Goal: Information Seeking & Learning: Understand process/instructions

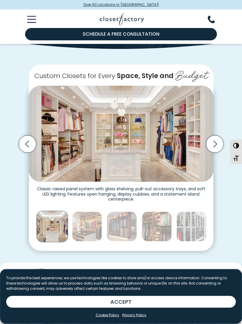
scroll to position [105, 0]
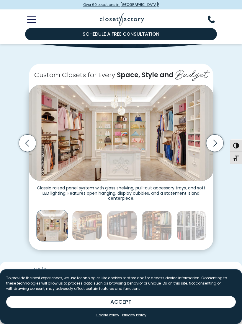
click at [214, 140] on icon "Next slide" at bounding box center [214, 142] width 17 height 17
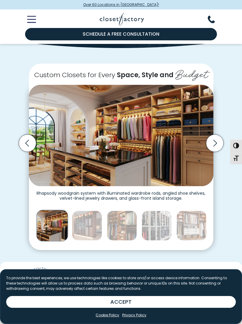
click at [215, 140] on icon "Next slide" at bounding box center [214, 142] width 17 height 17
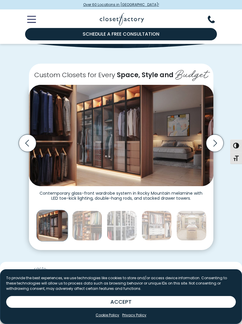
click at [216, 140] on icon "Next slide" at bounding box center [215, 143] width 4 height 7
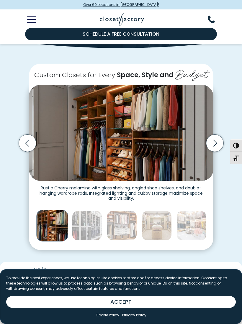
click at [215, 142] on icon "Next slide" at bounding box center [214, 142] width 17 height 17
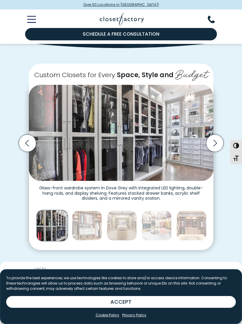
click at [216, 142] on icon "Next slide" at bounding box center [214, 142] width 17 height 17
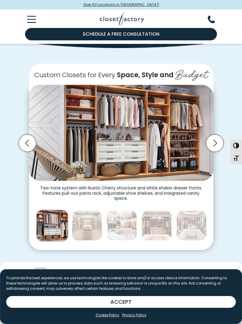
click at [214, 142] on icon "Next slide" at bounding box center [214, 142] width 17 height 17
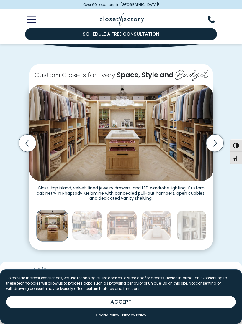
click at [216, 141] on icon "Next slide" at bounding box center [214, 142] width 17 height 17
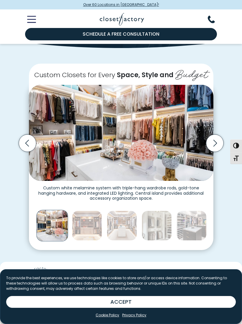
click at [216, 139] on icon "Next slide" at bounding box center [214, 142] width 17 height 17
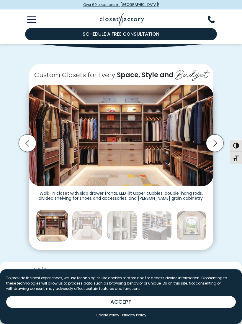
click at [212, 140] on icon "Next slide" at bounding box center [214, 142] width 17 height 17
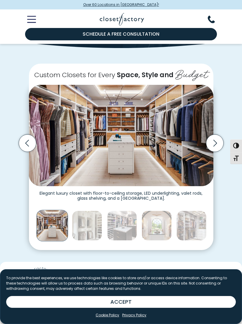
click at [213, 141] on icon "Next slide" at bounding box center [214, 142] width 17 height 17
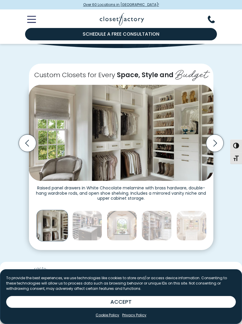
click at [217, 143] on icon "Next slide" at bounding box center [214, 142] width 17 height 17
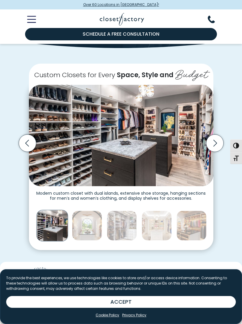
click at [220, 141] on icon "Next slide" at bounding box center [214, 142] width 17 height 17
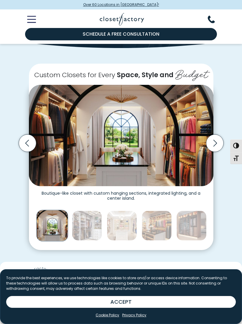
click at [211, 141] on icon "Next slide" at bounding box center [214, 142] width 17 height 17
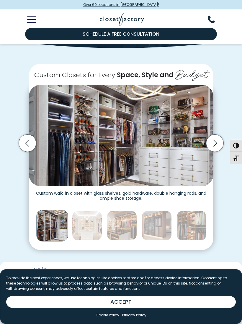
click at [211, 141] on icon "Next slide" at bounding box center [214, 142] width 17 height 17
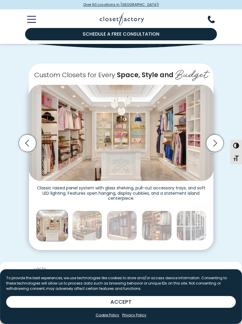
click at [214, 143] on icon "Next slide" at bounding box center [214, 142] width 17 height 17
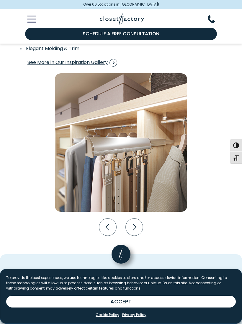
click at [136, 228] on icon "Next slide" at bounding box center [133, 227] width 17 height 17
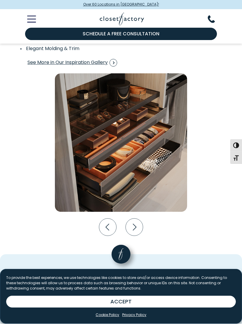
scroll to position [924, 0]
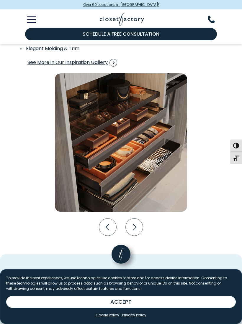
click at [137, 229] on icon "Next slide" at bounding box center [133, 227] width 17 height 17
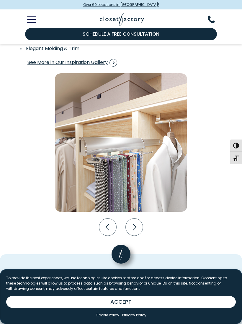
click at [138, 228] on icon "Next slide" at bounding box center [133, 227] width 17 height 17
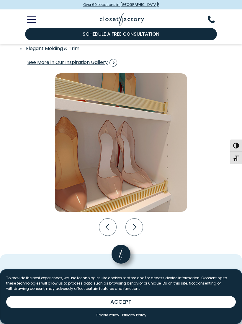
click at [138, 232] on icon "Next slide" at bounding box center [133, 227] width 17 height 17
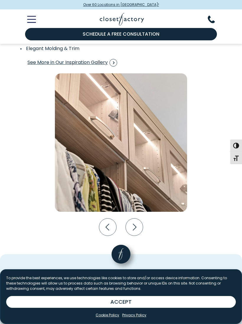
click at [137, 229] on icon "Next slide" at bounding box center [133, 227] width 17 height 17
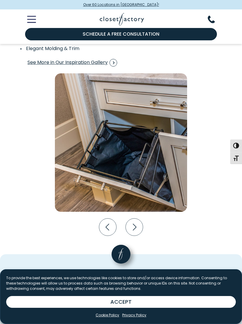
click at [137, 229] on icon "Next slide" at bounding box center [133, 227] width 17 height 17
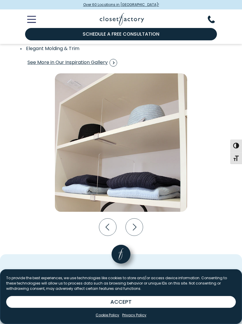
click at [137, 229] on icon "Next slide" at bounding box center [133, 227] width 17 height 17
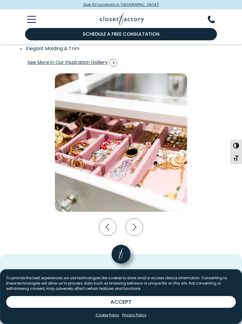
click at [140, 235] on icon "Next slide" at bounding box center [133, 227] width 17 height 17
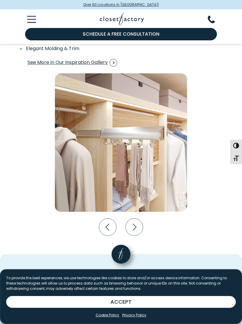
click at [139, 231] on icon "Next slide" at bounding box center [133, 227] width 17 height 17
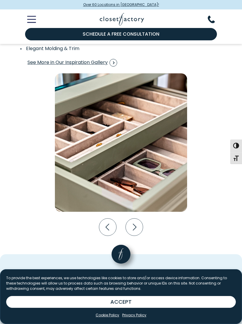
click at [138, 228] on icon "Next slide" at bounding box center [133, 227] width 17 height 17
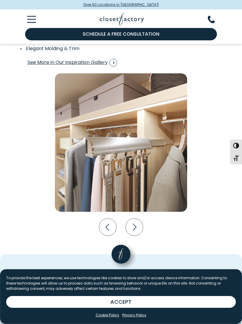
click at [138, 229] on icon "Next slide" at bounding box center [133, 227] width 17 height 17
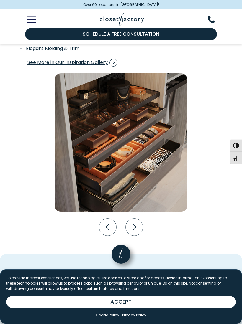
click at [136, 229] on icon "Next slide" at bounding box center [133, 227] width 17 height 17
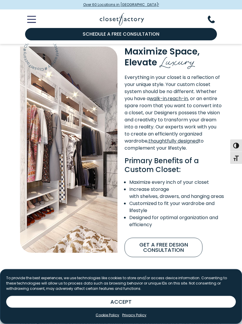
scroll to position [337, 0]
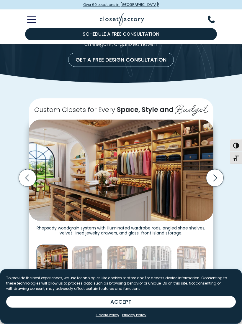
click at [215, 176] on icon "Next slide" at bounding box center [215, 178] width 4 height 7
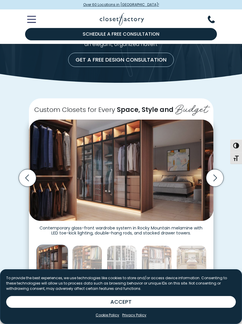
click at [211, 175] on icon "Next slide" at bounding box center [214, 177] width 17 height 17
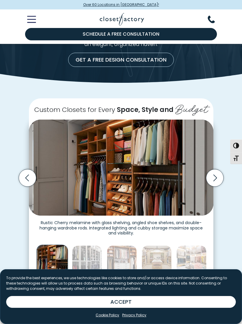
click at [211, 175] on icon "Next slide" at bounding box center [214, 177] width 17 height 17
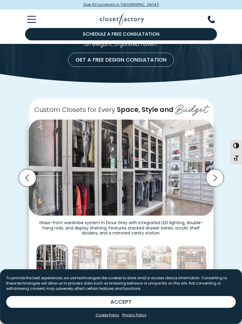
click at [213, 176] on icon "Next slide" at bounding box center [214, 177] width 17 height 17
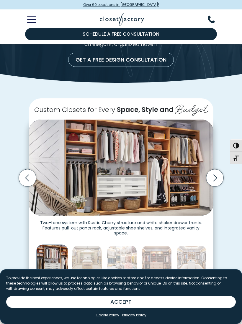
click at [215, 175] on icon "Next slide" at bounding box center [214, 177] width 17 height 17
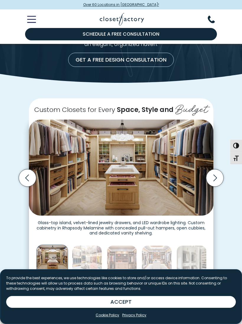
click at [215, 175] on icon "Next slide" at bounding box center [214, 177] width 17 height 17
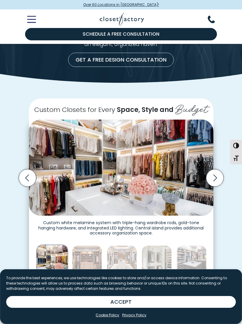
click at [217, 173] on icon "Next slide" at bounding box center [214, 177] width 17 height 17
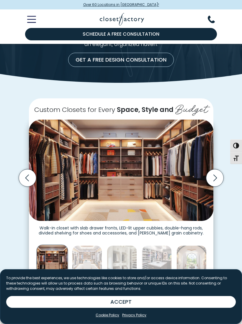
click at [213, 176] on icon "Next slide" at bounding box center [214, 177] width 17 height 17
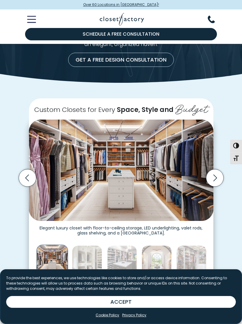
click at [214, 176] on icon "Next slide" at bounding box center [214, 177] width 17 height 17
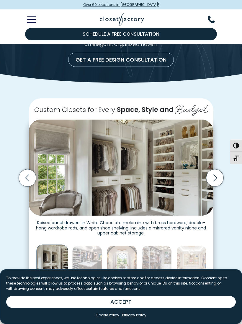
click at [211, 177] on icon "Next slide" at bounding box center [214, 177] width 17 height 17
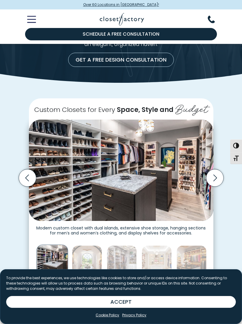
click at [215, 174] on icon "Next slide" at bounding box center [214, 177] width 17 height 17
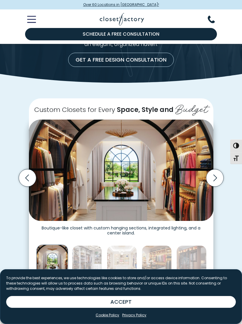
click at [215, 173] on icon "Next slide" at bounding box center [214, 177] width 17 height 17
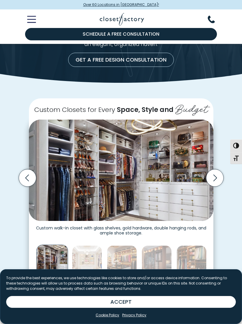
click at [212, 175] on icon "Next slide" at bounding box center [214, 177] width 17 height 17
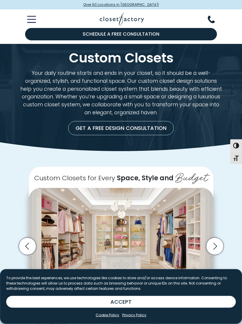
scroll to position [0, 0]
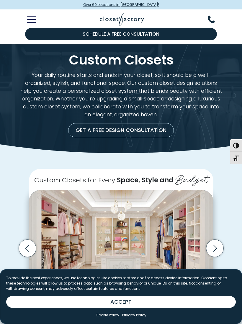
click at [32, 23] on line "Toggle Mobile Menu" at bounding box center [31, 23] width 8 height 0
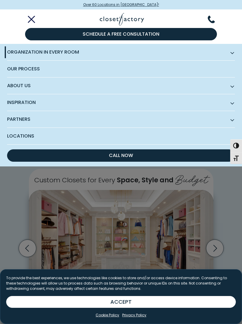
click at [27, 87] on span "About Us" at bounding box center [120, 85] width 227 height 17
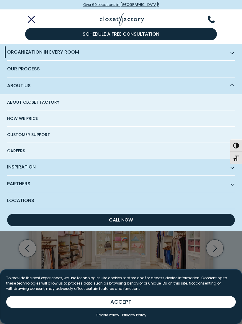
click at [30, 115] on span "How We Price" at bounding box center [22, 118] width 31 height 16
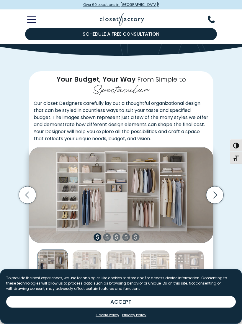
scroll to position [63, 0]
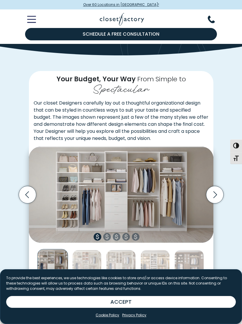
click at [213, 193] on icon "Next slide" at bounding box center [214, 194] width 17 height 17
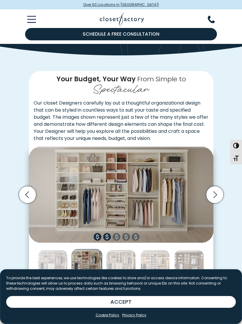
click at [30, 195] on icon "Previous slide" at bounding box center [27, 194] width 17 height 17
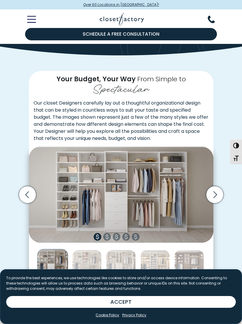
click at [212, 197] on icon "Next slide" at bounding box center [214, 194] width 17 height 17
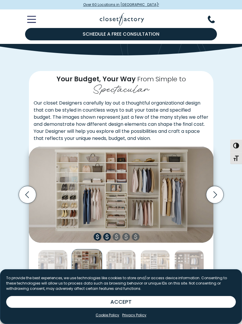
click at [218, 197] on icon "Next slide" at bounding box center [214, 194] width 17 height 17
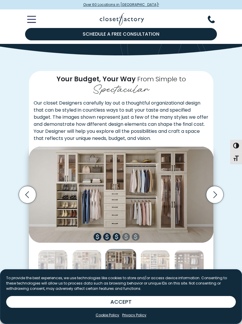
click at [214, 195] on icon "Next slide" at bounding box center [214, 194] width 17 height 17
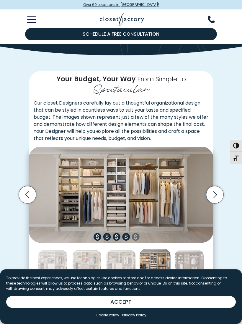
click at [214, 195] on icon "Next slide" at bounding box center [215, 194] width 4 height 7
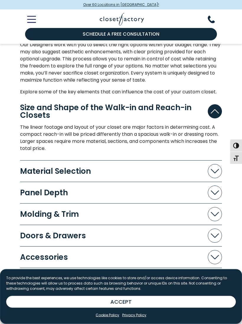
scroll to position [395, 0]
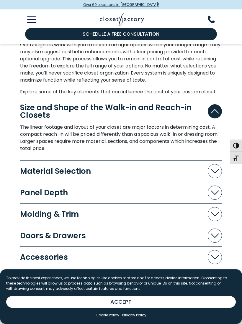
click at [213, 169] on icon "Accordion" at bounding box center [214, 171] width 8 height 4
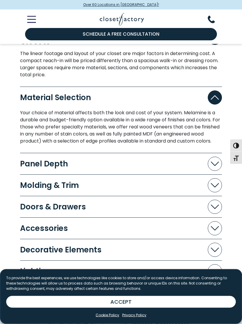
scroll to position [469, 0]
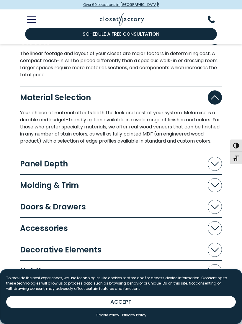
click at [212, 166] on span "Accordion" at bounding box center [214, 164] width 14 height 14
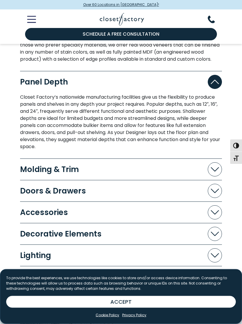
scroll to position [551, 0]
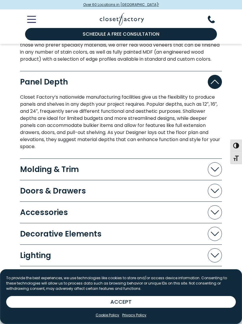
click at [209, 195] on span "Accordion" at bounding box center [214, 191] width 14 height 14
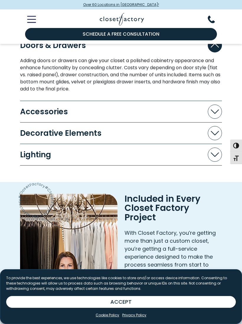
scroll to position [696, 0]
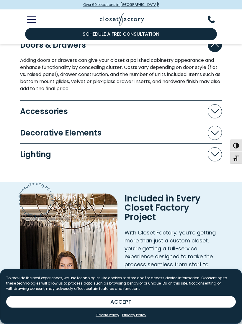
click at [204, 162] on button "Lighting" at bounding box center [120, 155] width 201 height 14
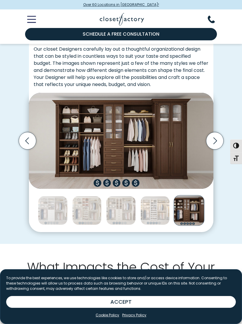
scroll to position [0, 0]
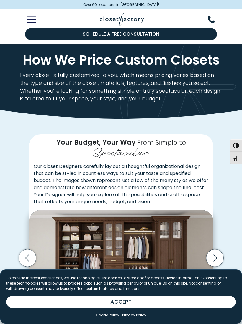
click at [32, 22] on icon "Toggle Mobile Menu" at bounding box center [31, 19] width 9 height 7
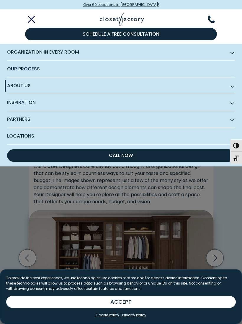
click at [200, 68] on span "Our Process" at bounding box center [120, 69] width 227 height 16
